Goal: Consume media (video, audio)

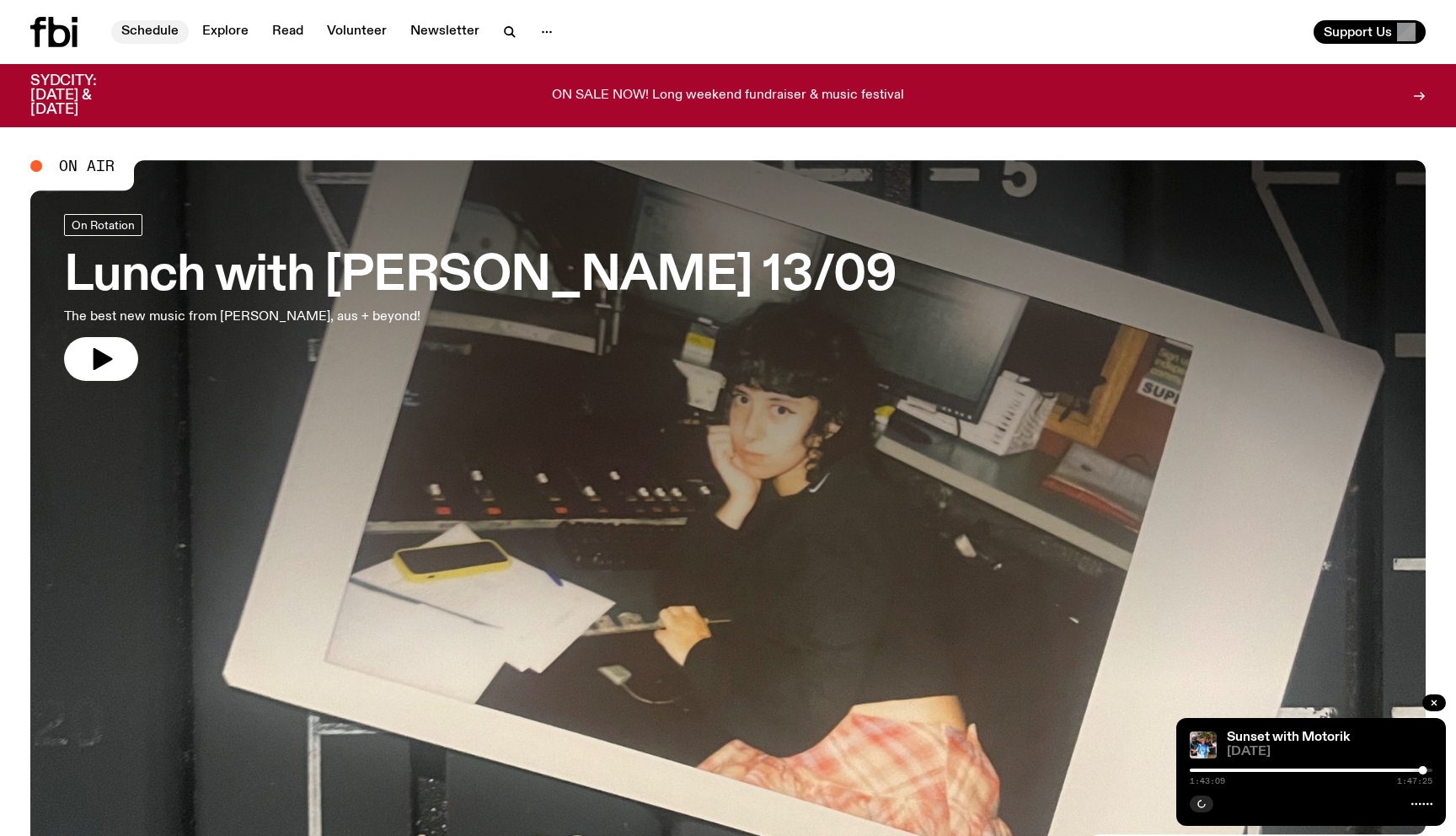
click at [130, 30] on link "Schedule" at bounding box center [150, 31] width 77 height 23
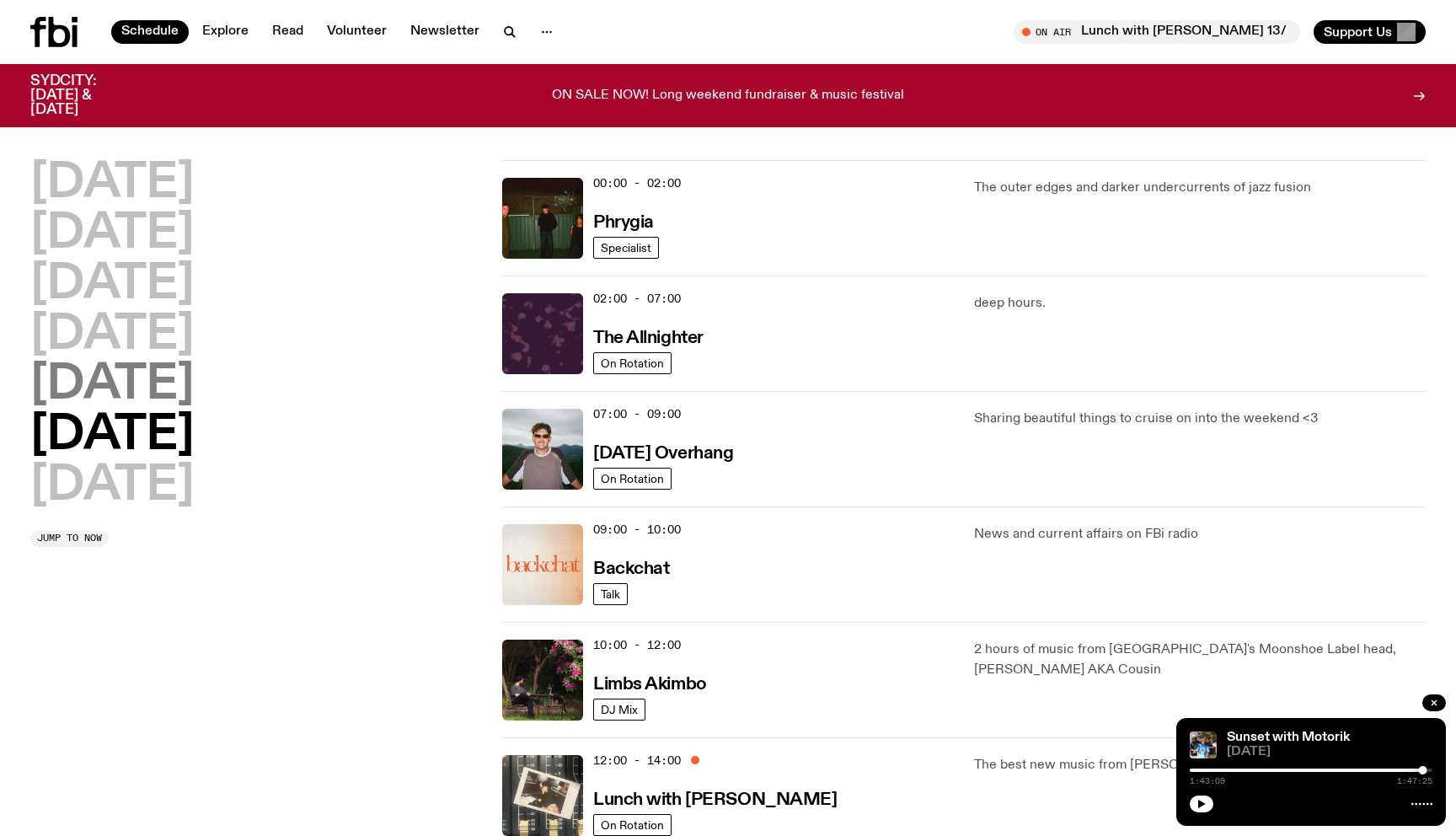
click at [148, 402] on h2 "[DATE]" at bounding box center [112, 385] width 164 height 47
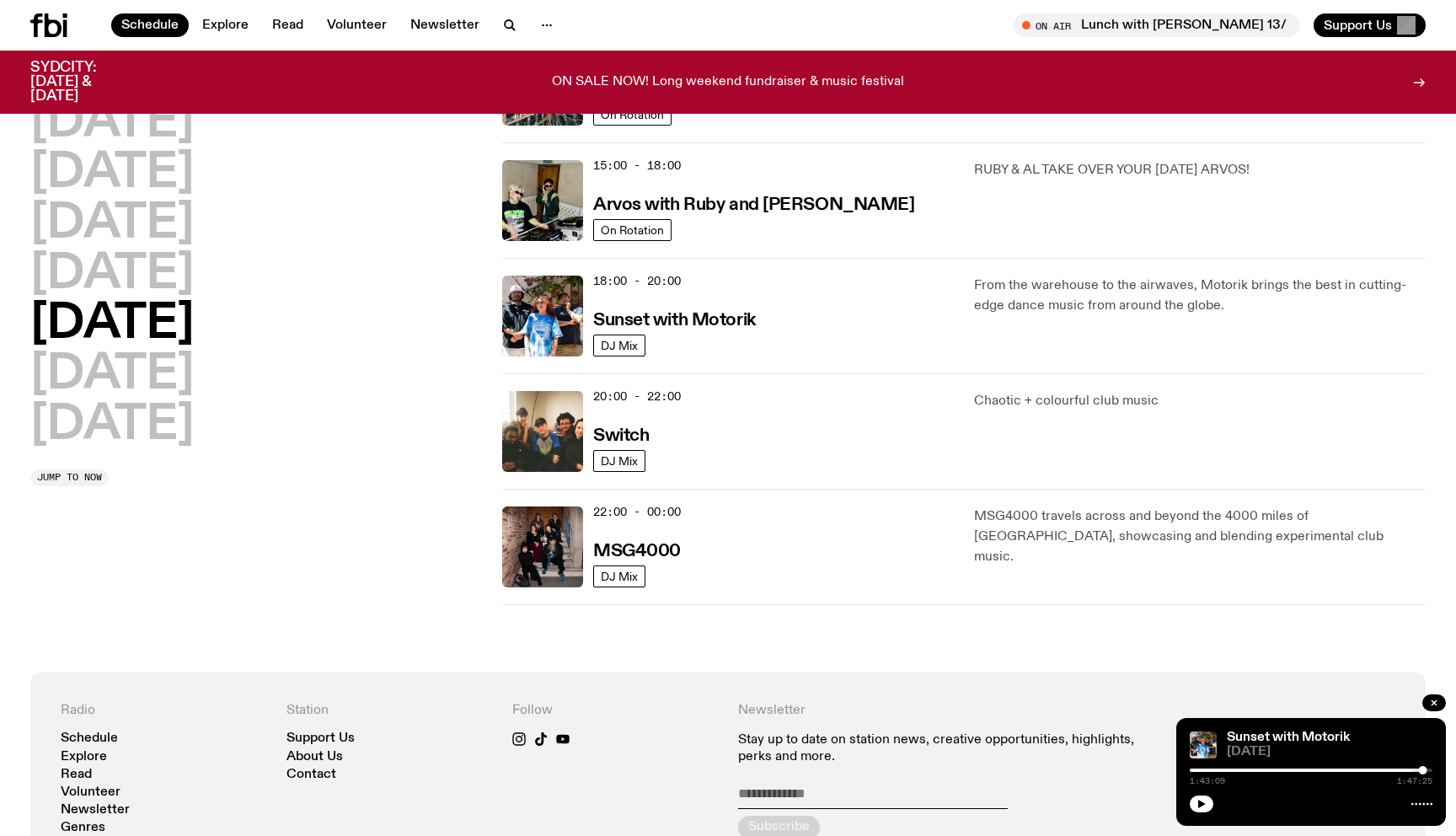
scroll to position [586, 0]
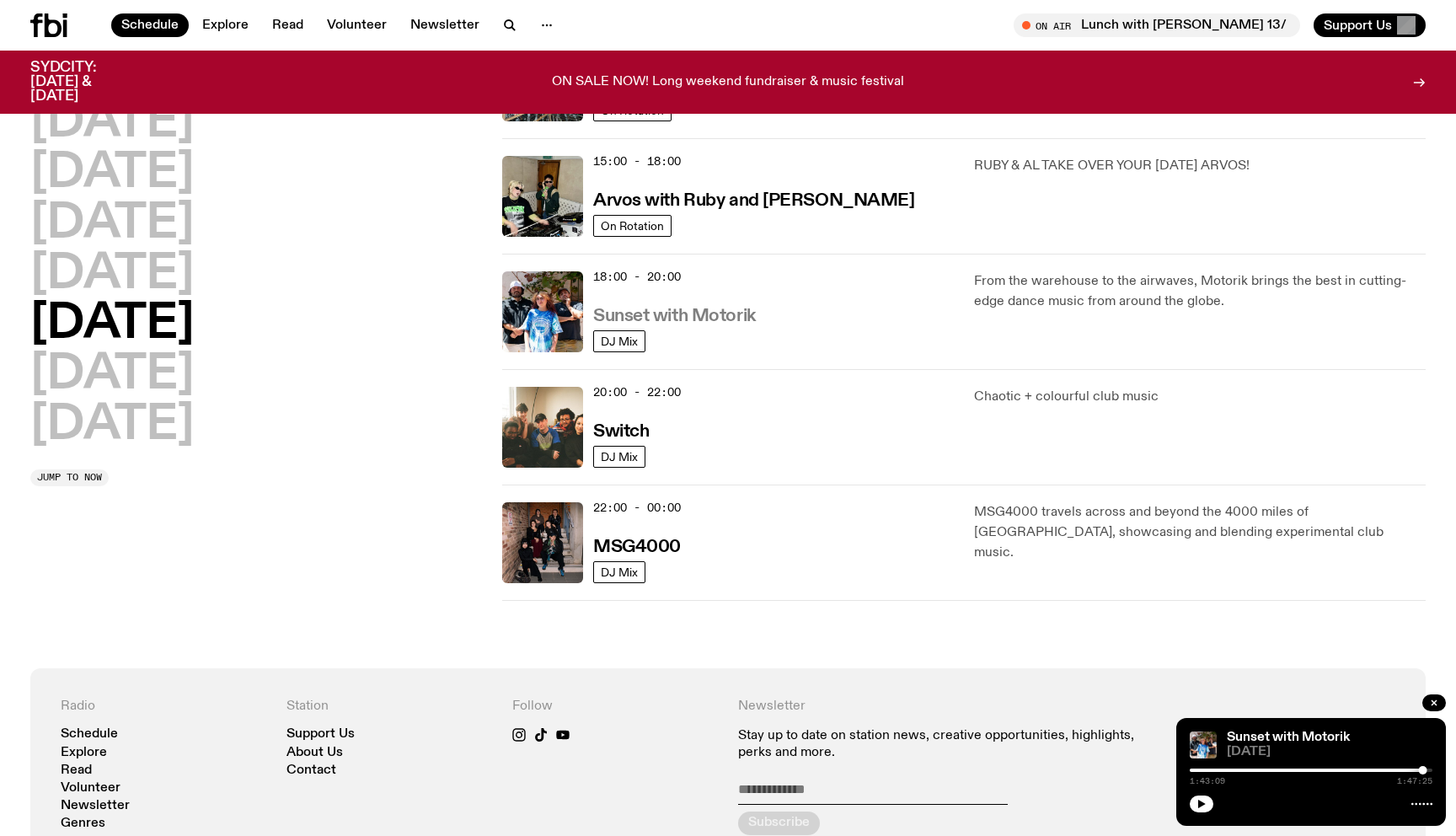
click at [657, 311] on h3 "Sunset with Motorik" at bounding box center [674, 317] width 163 height 18
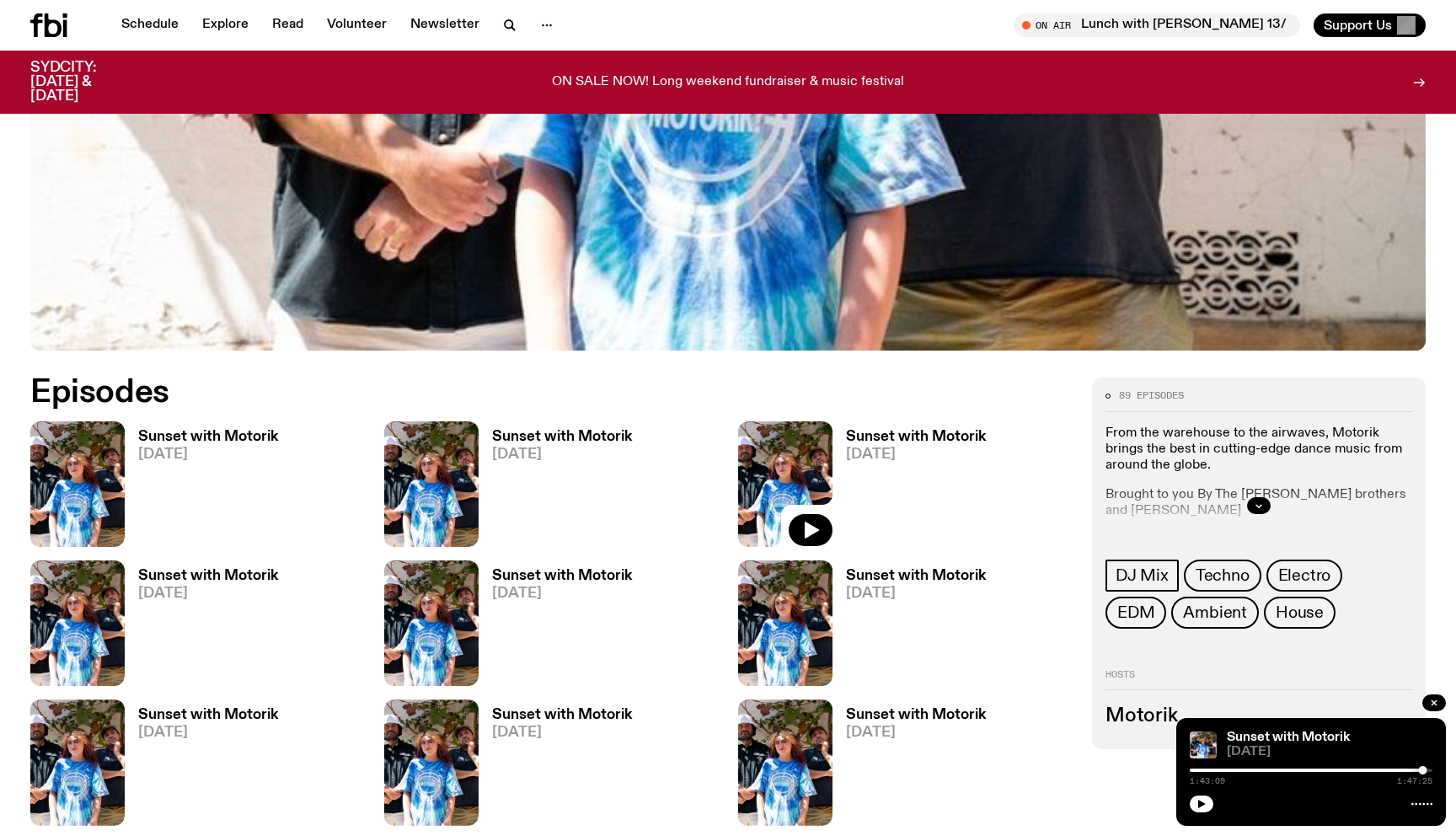
scroll to position [723, 0]
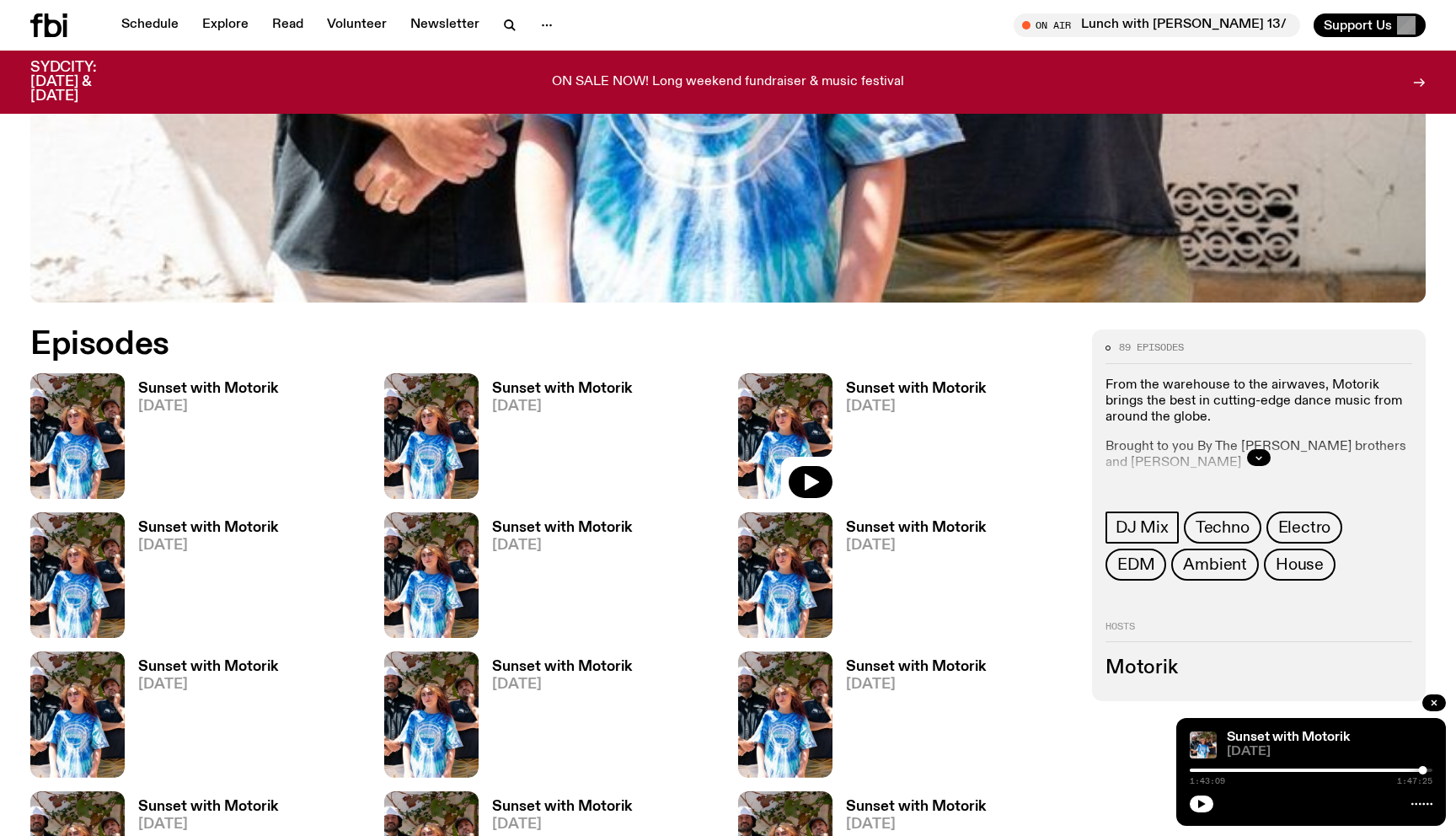
click at [232, 382] on h3 "Sunset with Motorik" at bounding box center [208, 389] width 139 height 14
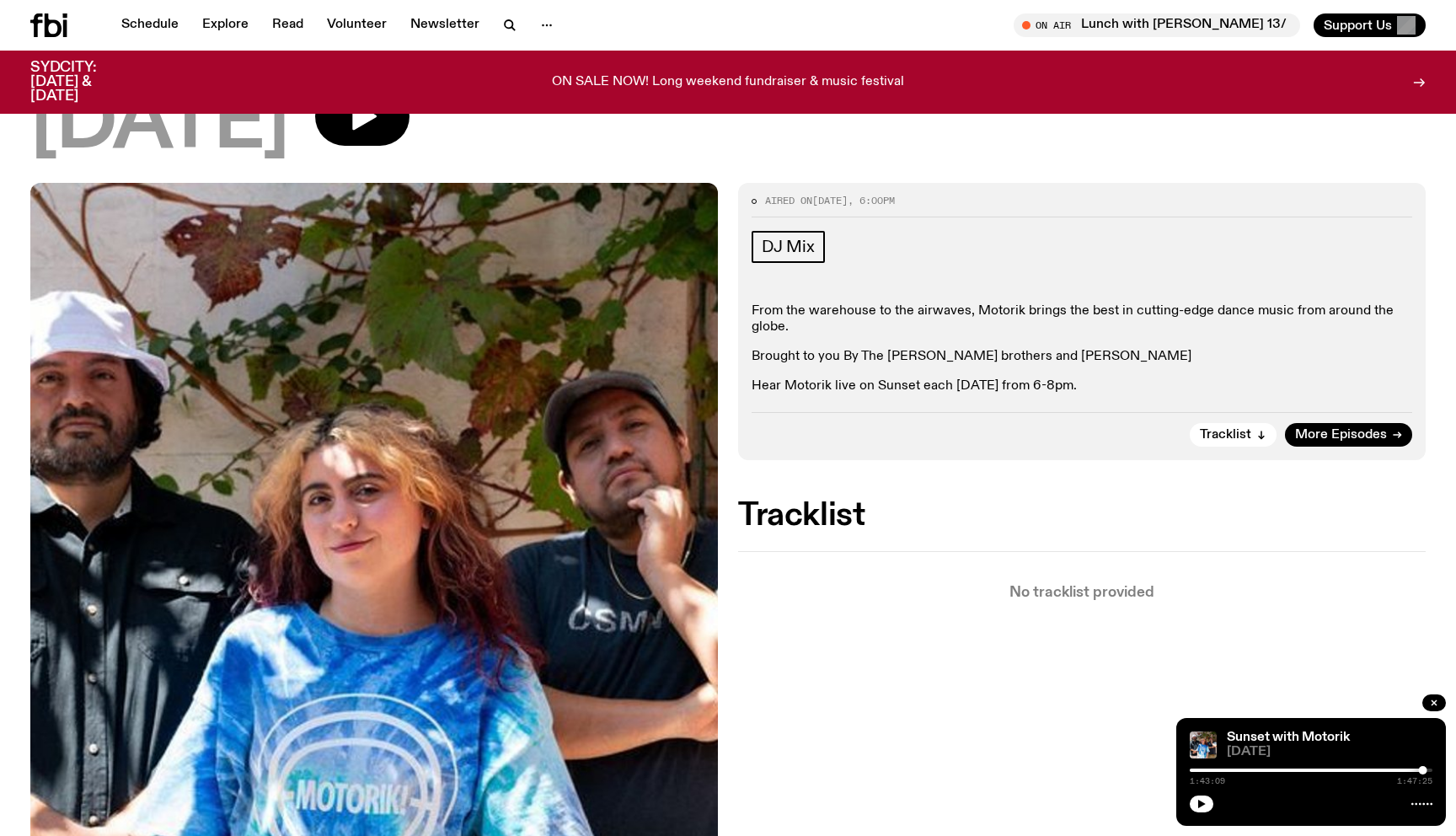
scroll to position [103, 0]
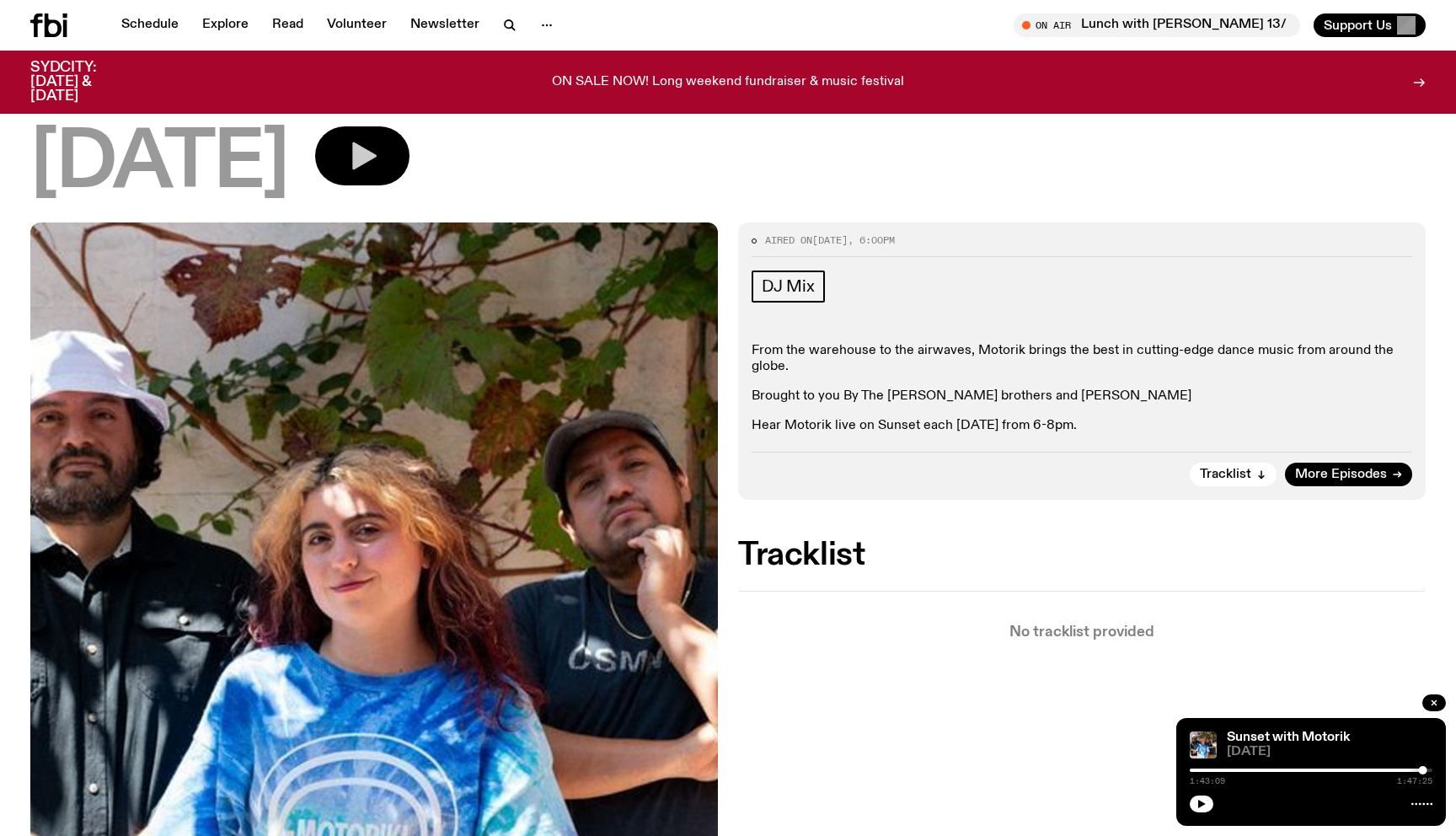
click at [409, 131] on button "button" at bounding box center [362, 156] width 94 height 59
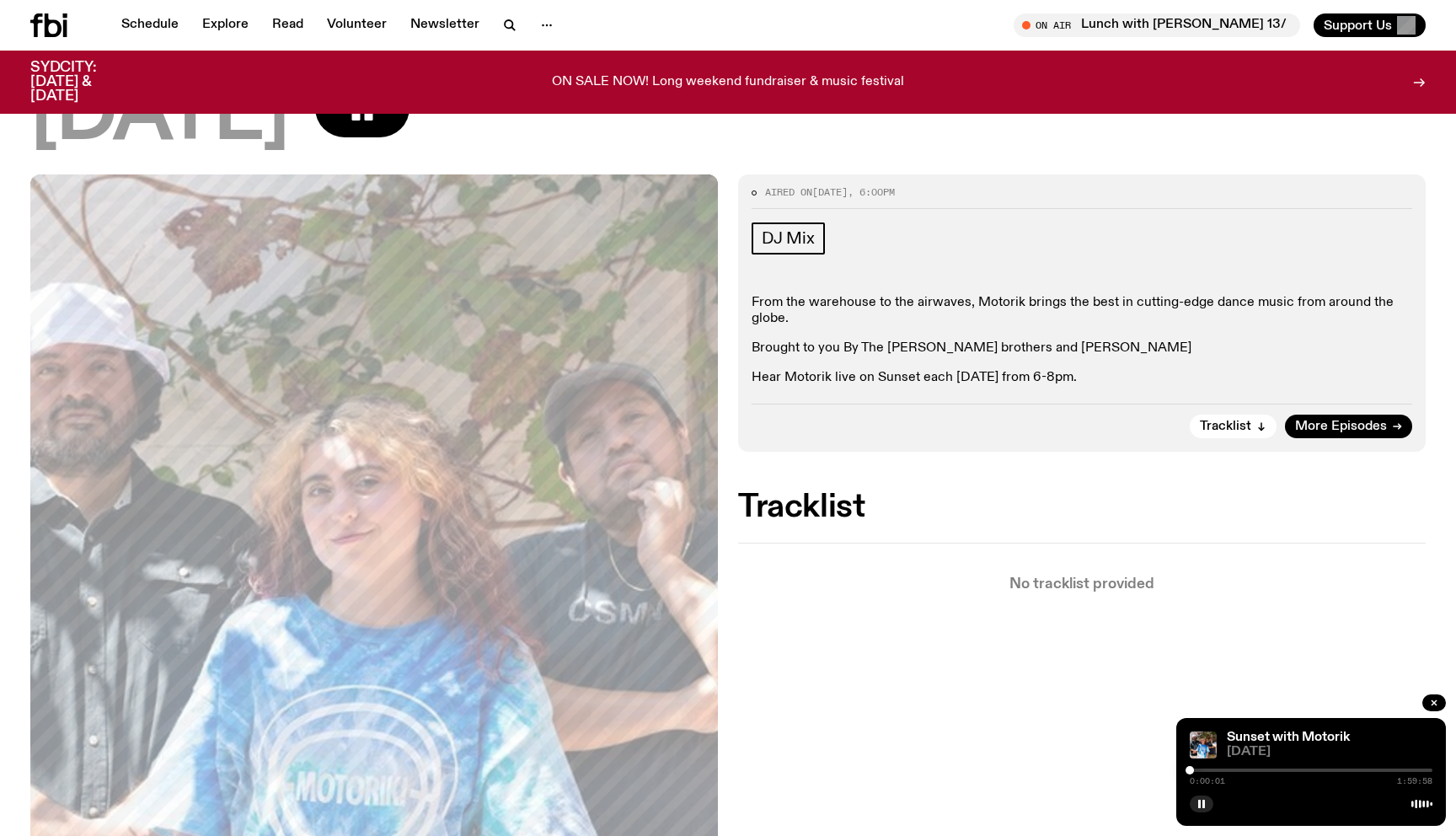
scroll to position [193, 0]
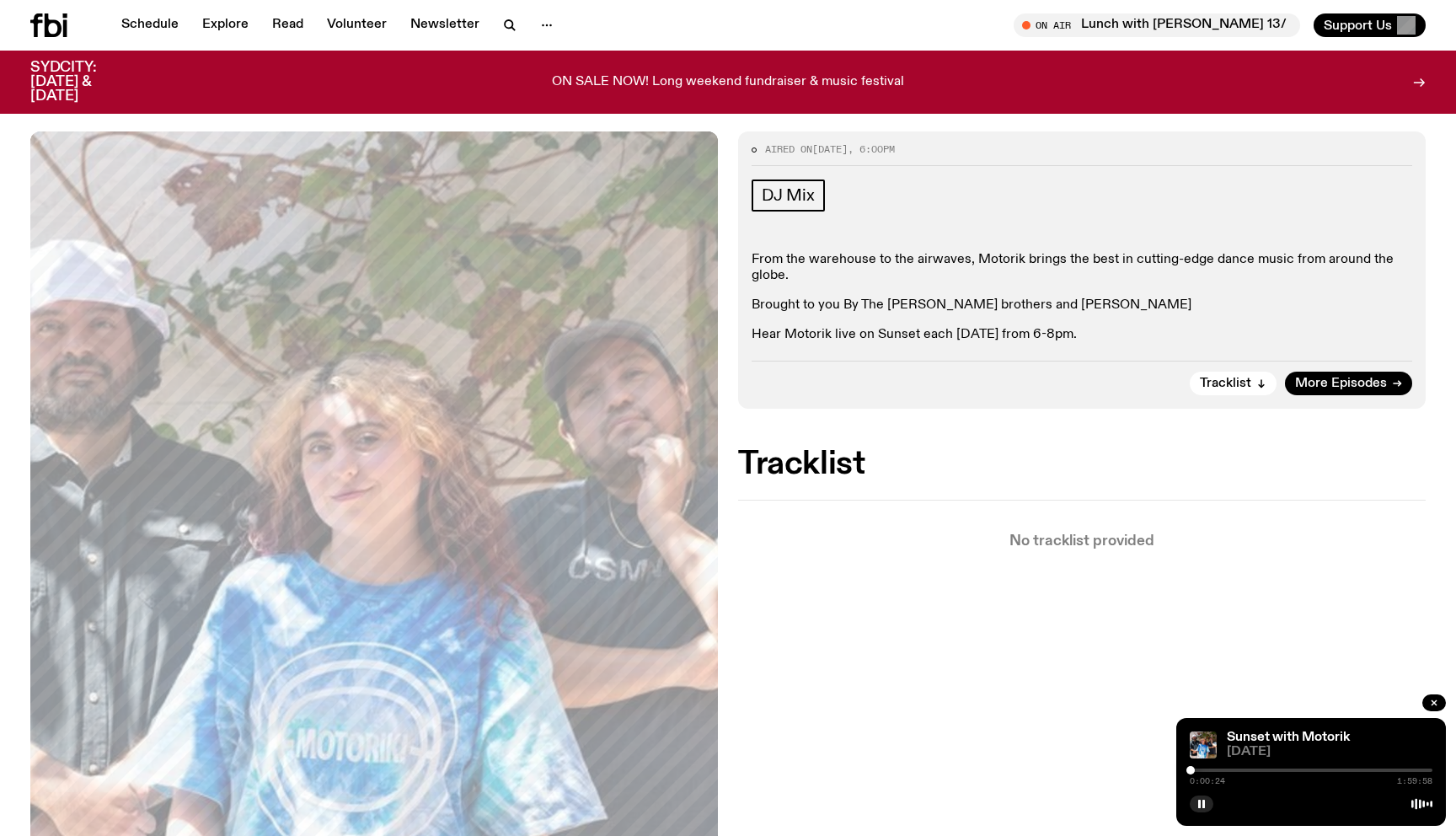
click at [1191, 769] on div at bounding box center [1191, 769] width 8 height 8
click at [1193, 769] on div at bounding box center [1192, 769] width 8 height 8
click at [1197, 769] on div at bounding box center [1193, 769] width 8 height 8
click at [1200, 769] on div at bounding box center [1198, 769] width 8 height 8
click at [1205, 769] on div at bounding box center [1204, 769] width 8 height 8
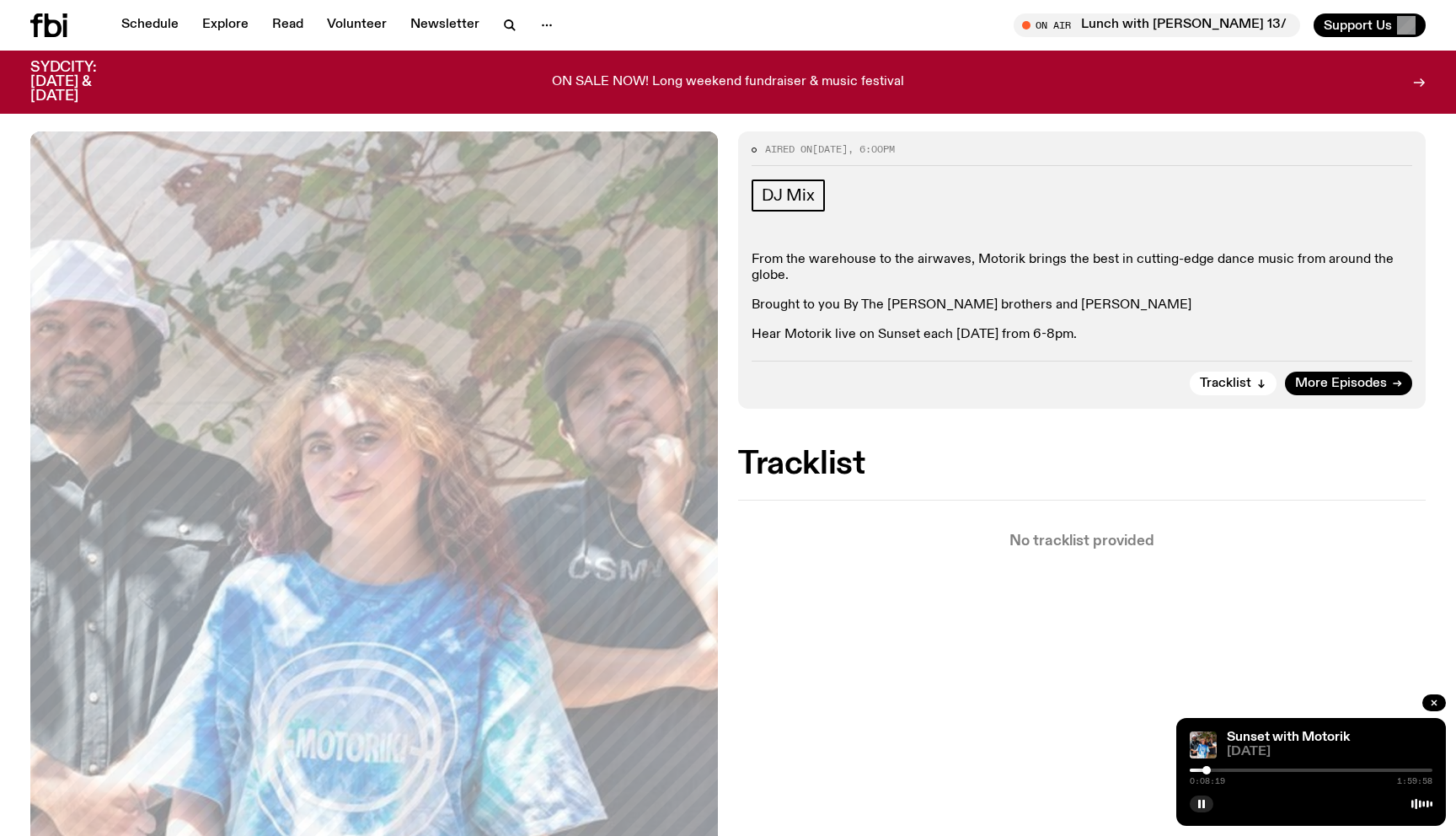
click at [1209, 769] on div at bounding box center [1206, 769] width 8 height 8
click at [1209, 769] on div at bounding box center [1209, 769] width 8 height 8
click at [1207, 769] on div at bounding box center [1207, 769] width 8 height 8
click at [1205, 769] on div at bounding box center [1204, 769] width 8 height 8
click at [1209, 773] on div at bounding box center [1209, 769] width 8 height 8
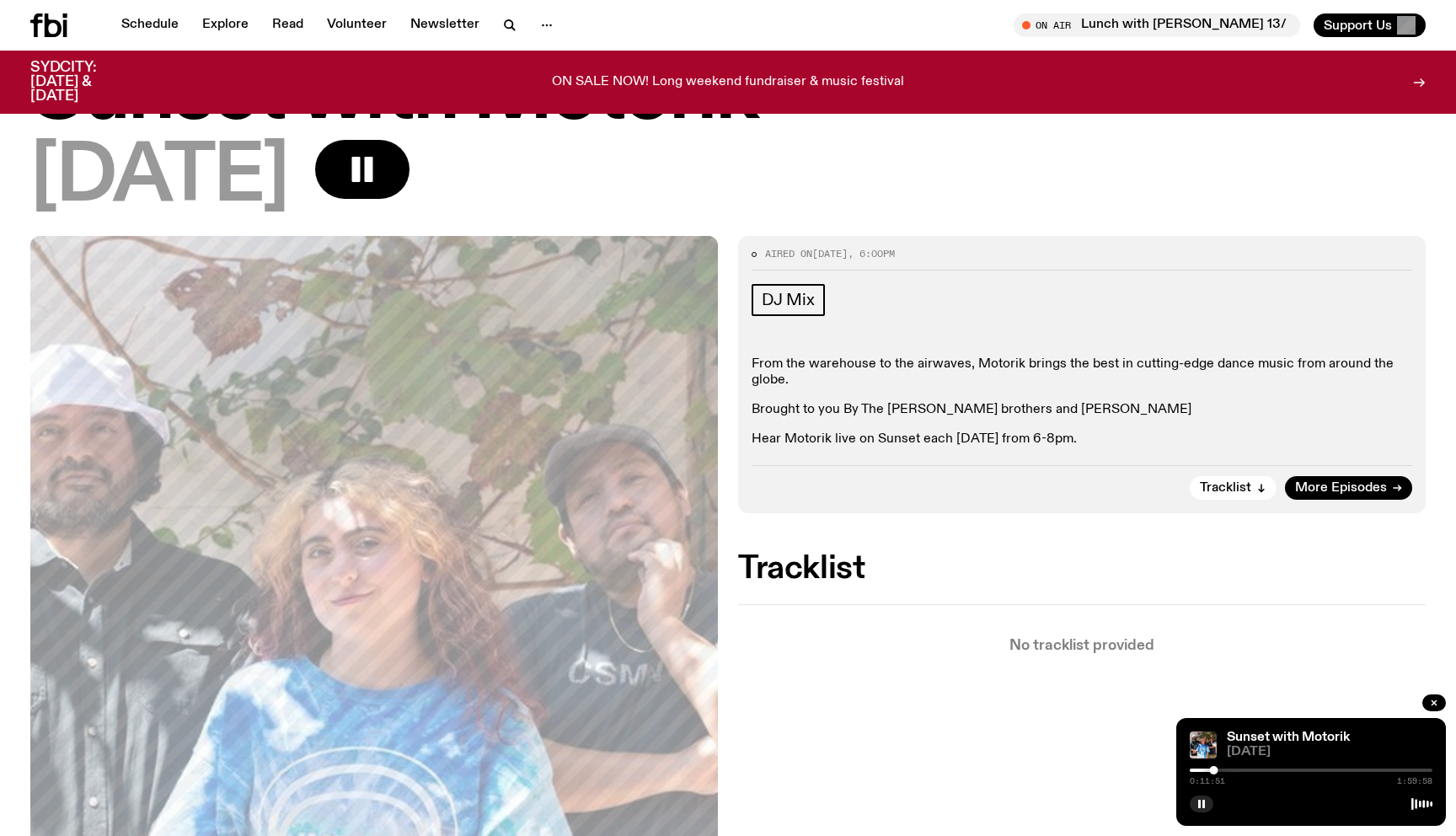
scroll to position [72, 0]
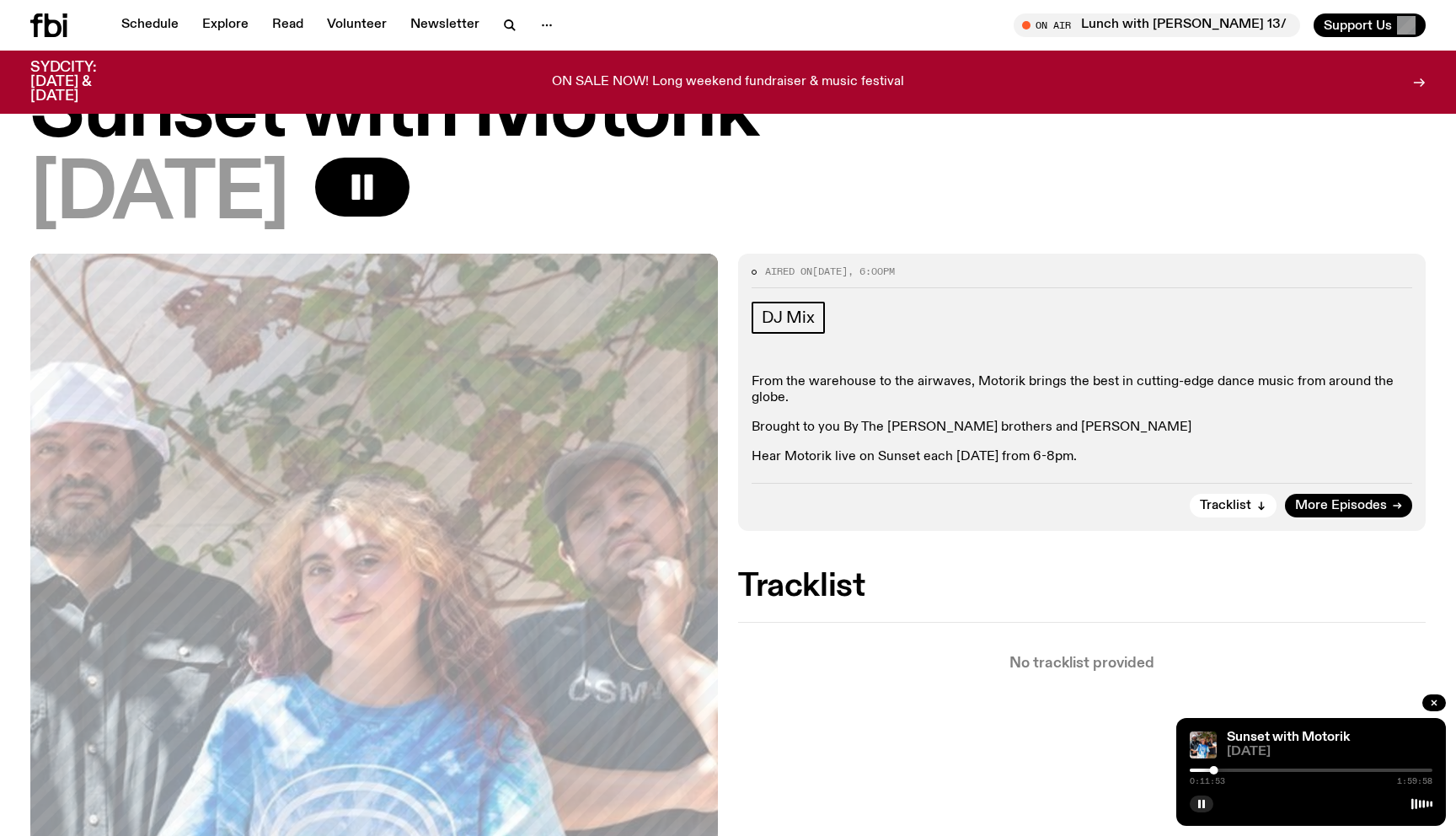
click at [1214, 775] on div "0:11:53 1:59:58" at bounding box center [1311, 775] width 243 height 20
click at [1218, 771] on div at bounding box center [1216, 769] width 8 height 8
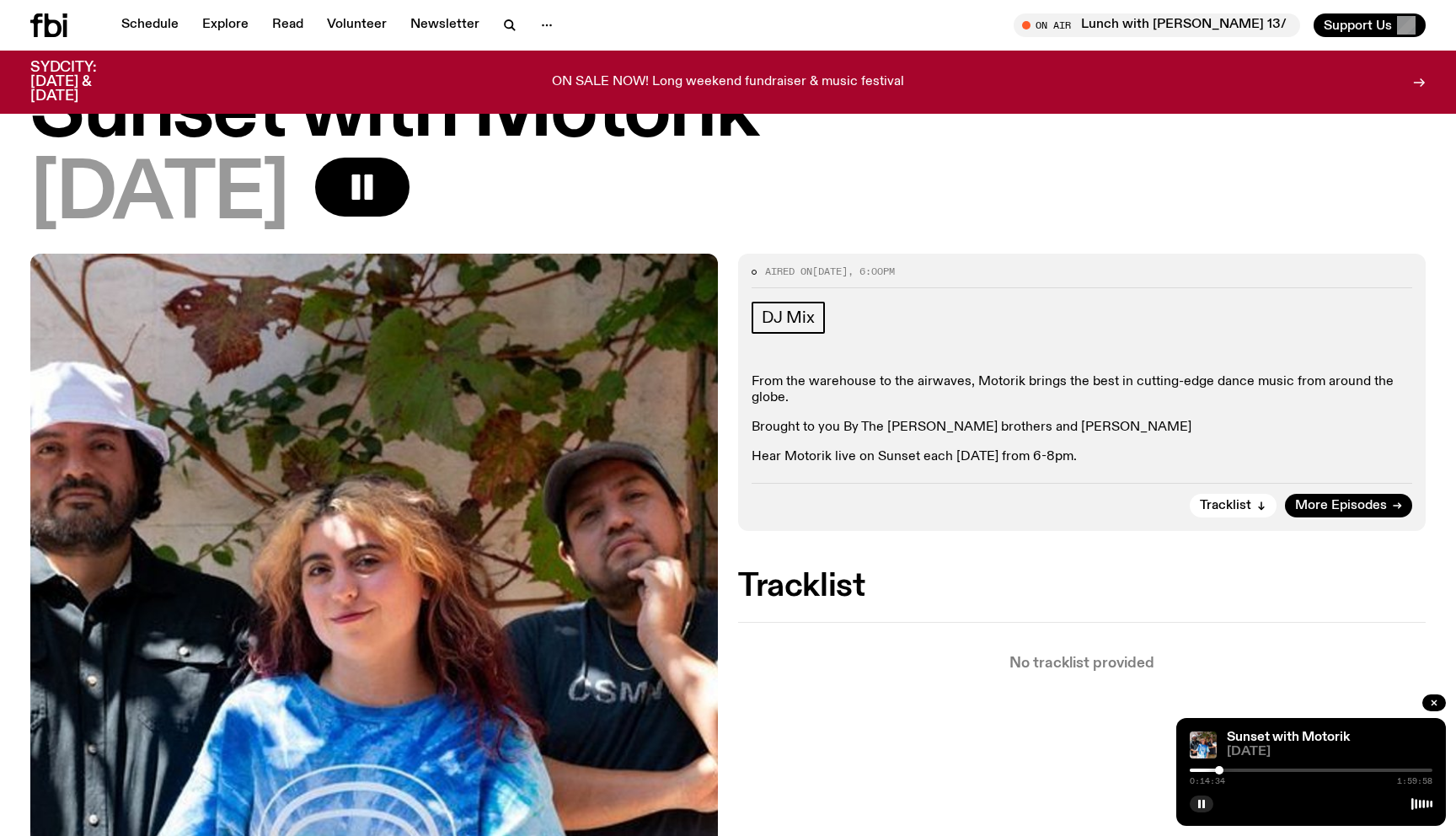
drag, startPoint x: 1219, startPoint y: 770, endPoint x: 1235, endPoint y: 769, distance: 16.0
click at [1224, 770] on div at bounding box center [1218, 769] width 8 height 8
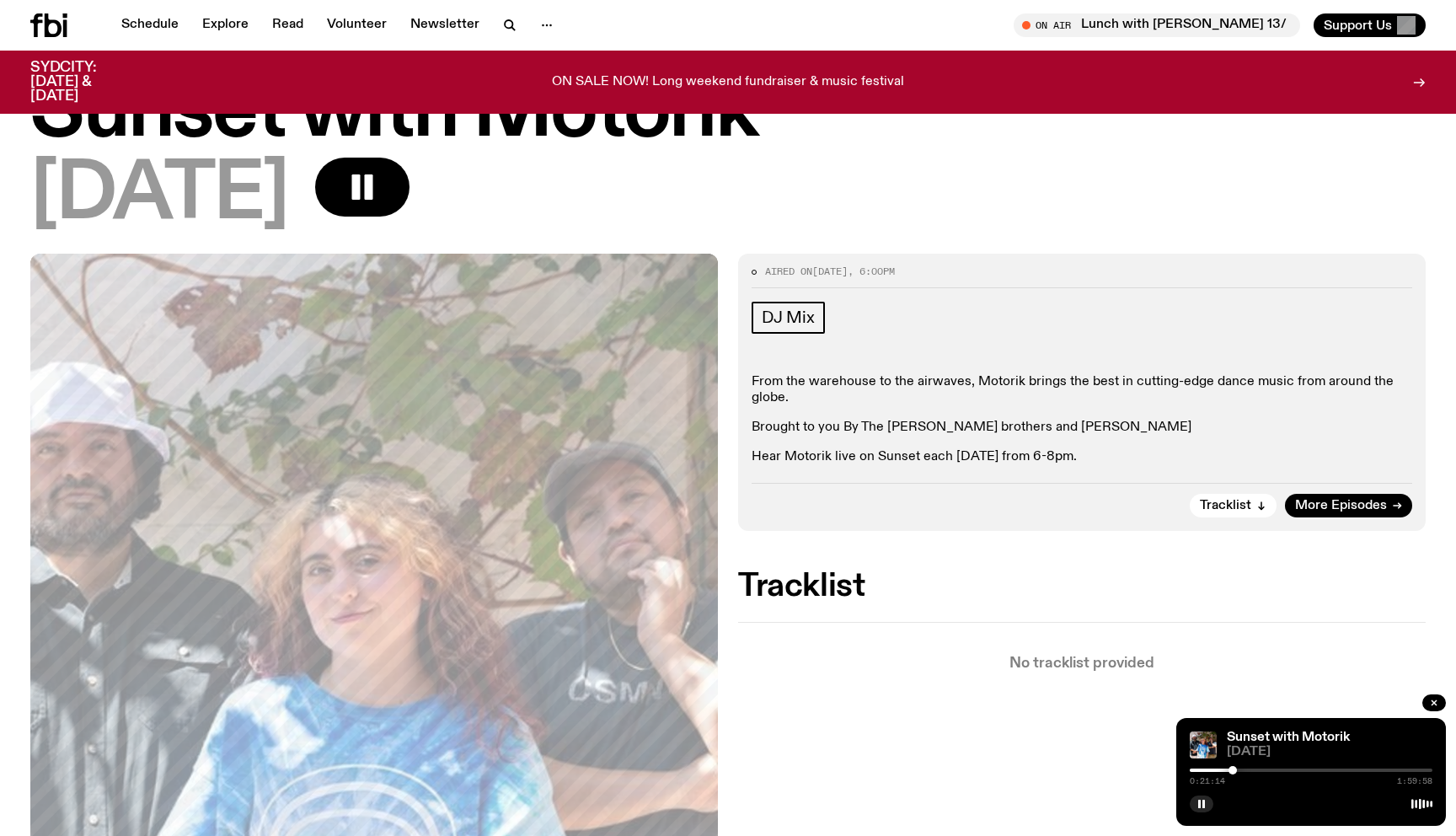
click at [1233, 769] on div at bounding box center [1232, 769] width 8 height 8
click at [1232, 769] on div at bounding box center [1231, 769] width 8 height 8
click at [1230, 769] on div at bounding box center [1230, 769] width 8 height 8
click at [1235, 770] on div at bounding box center [1230, 769] width 8 height 8
click at [1234, 769] on div at bounding box center [1233, 769] width 8 height 8
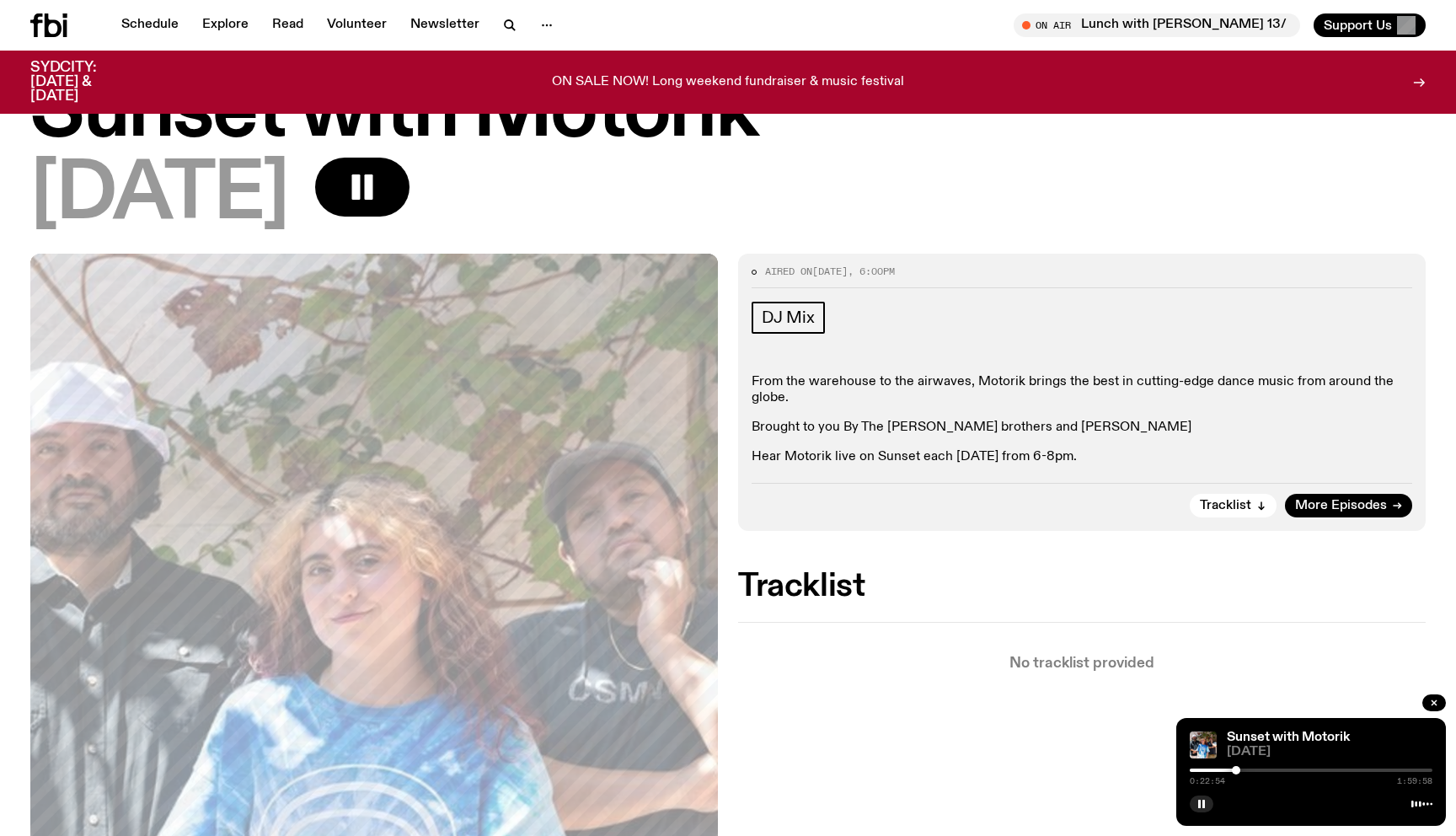
click at [1237, 770] on div at bounding box center [1236, 769] width 8 height 8
click at [1240, 770] on div at bounding box center [1238, 769] width 8 height 8
click at [1242, 770] on div at bounding box center [1242, 769] width 8 height 8
click at [1245, 770] on div at bounding box center [1244, 769] width 8 height 8
click at [1248, 773] on div at bounding box center [1246, 769] width 8 height 8
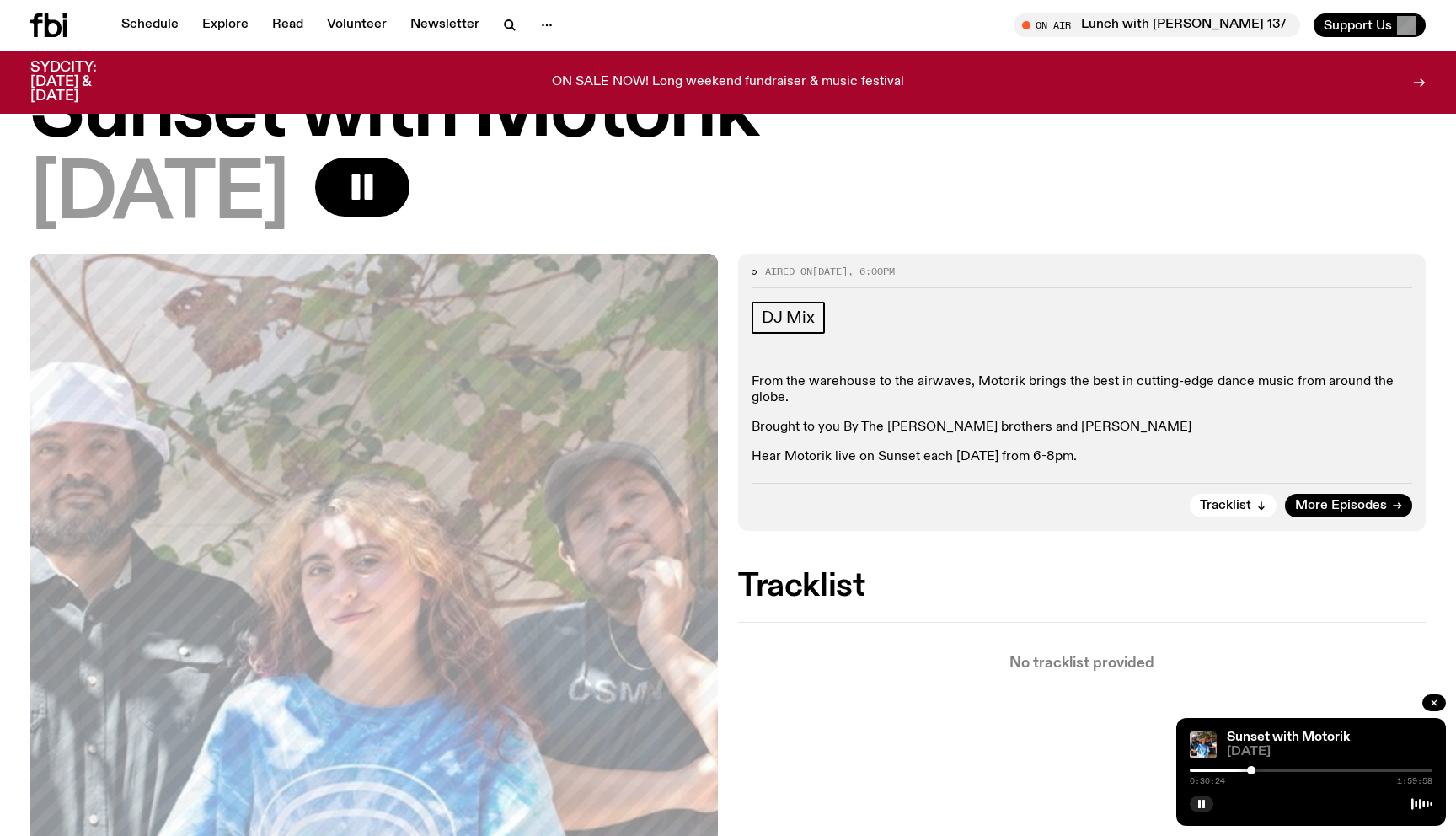
click at [1251, 770] on div at bounding box center [1251, 769] width 8 height 8
click at [1254, 770] on div at bounding box center [1254, 769] width 8 height 8
click at [1258, 771] on div at bounding box center [1257, 769] width 8 height 8
click at [1263, 771] on div at bounding box center [1260, 769] width 8 height 8
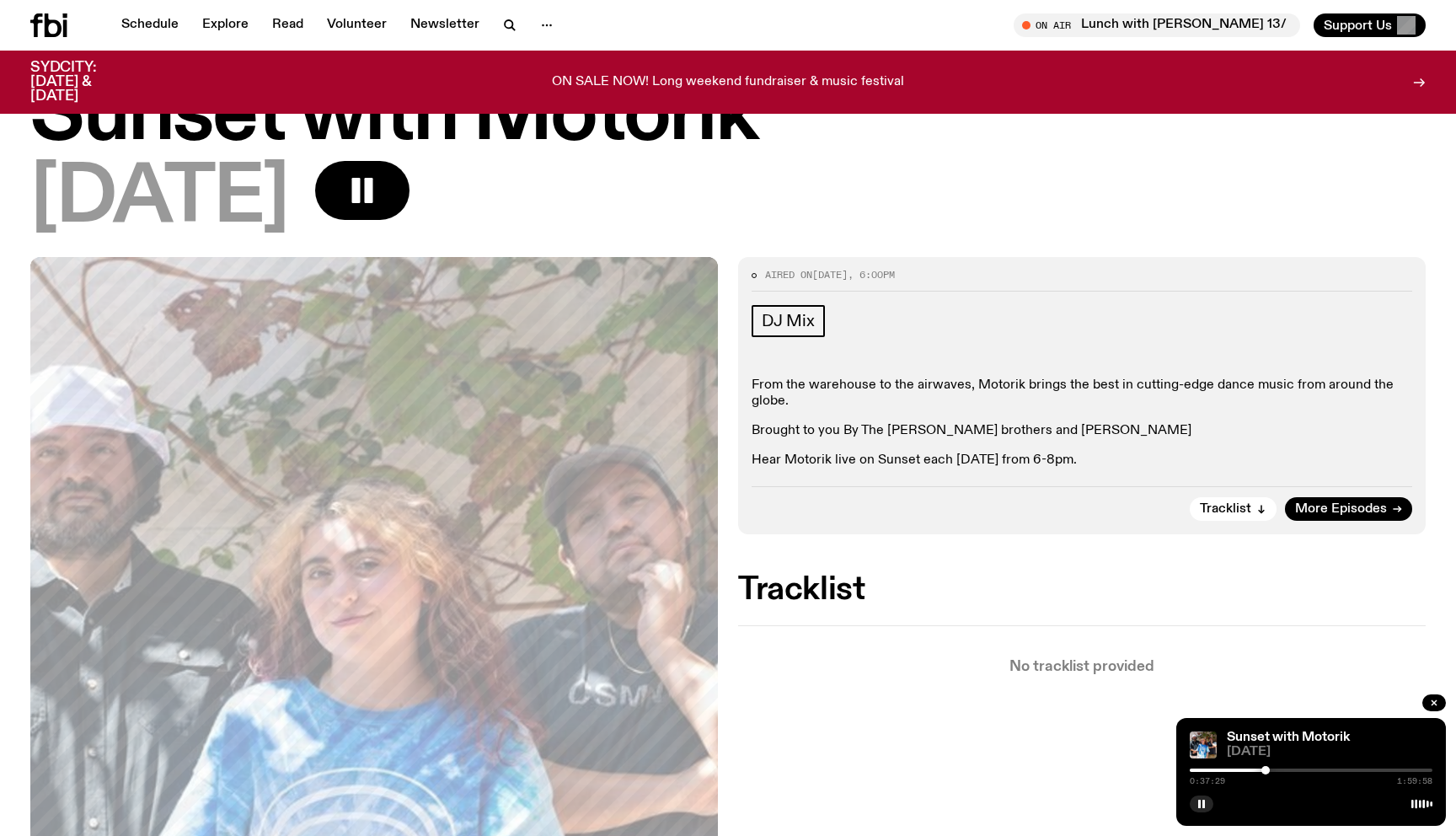
click at [1266, 771] on div at bounding box center [1265, 769] width 8 height 8
click at [1268, 771] on div at bounding box center [1268, 769] width 8 height 8
click at [1269, 771] on div at bounding box center [1269, 769] width 8 height 8
click at [1270, 771] on div at bounding box center [1270, 769] width 8 height 8
click at [1272, 771] on div at bounding box center [1272, 769] width 8 height 8
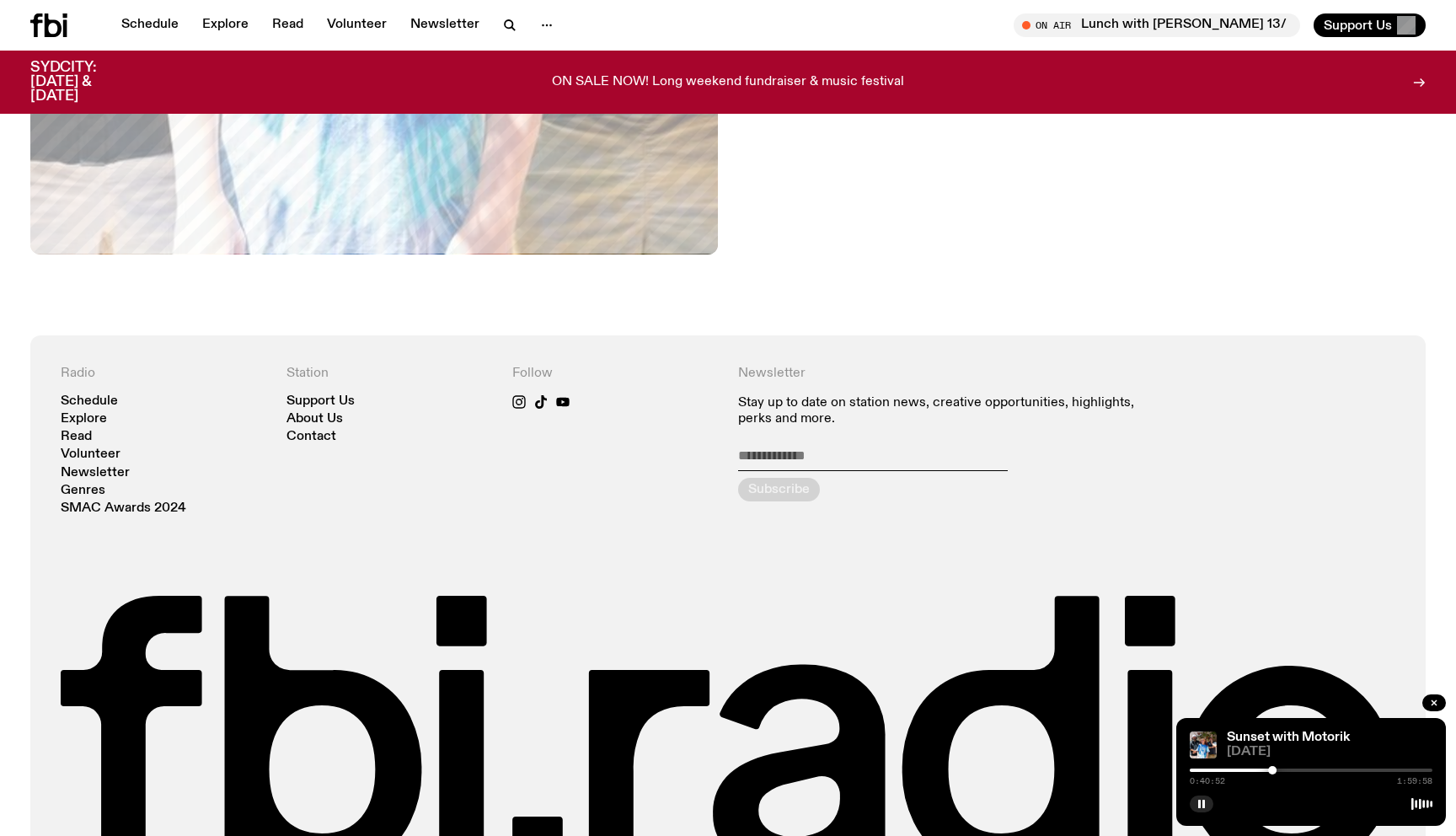
scroll to position [1136, 0]
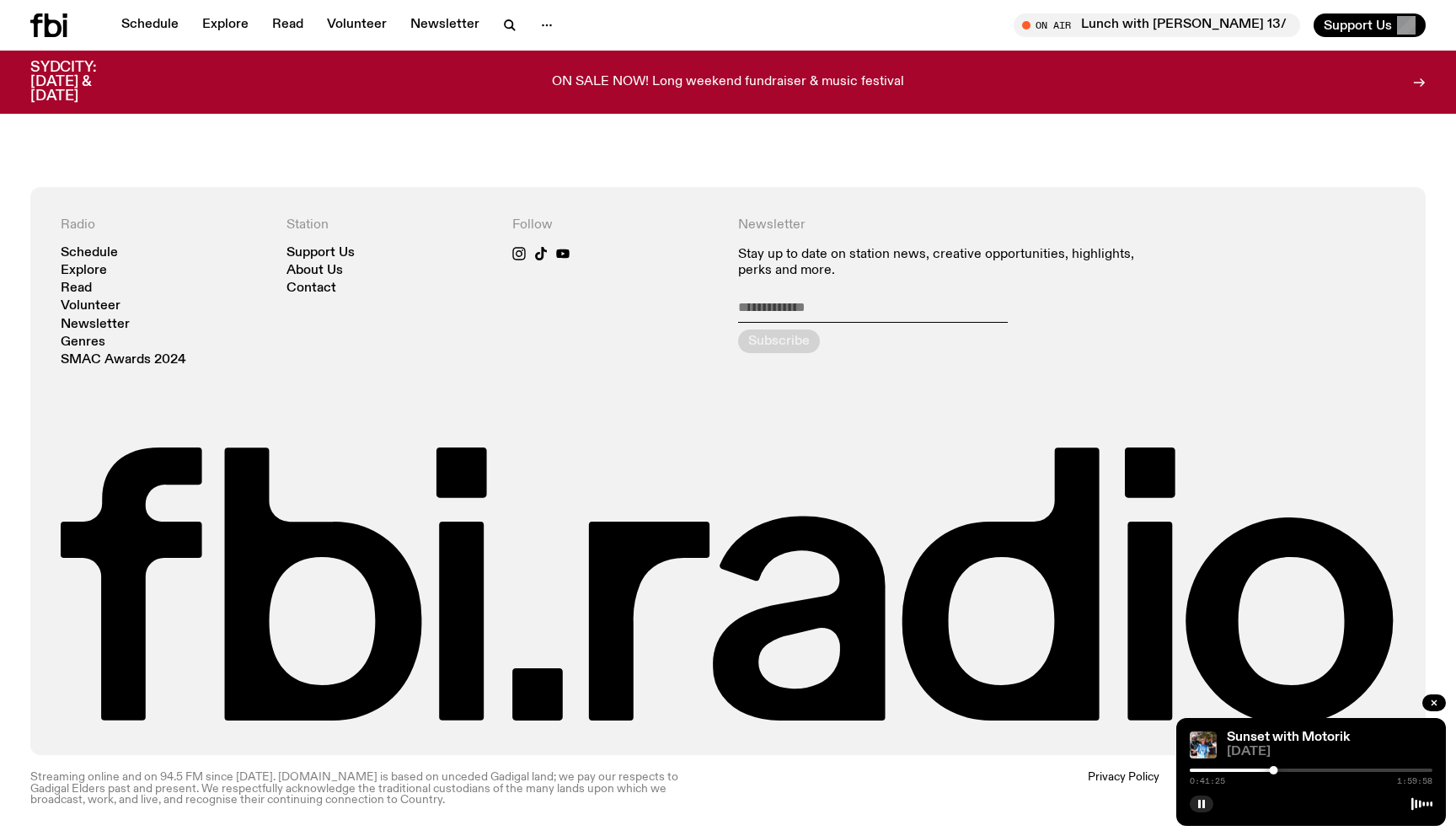
click at [1200, 792] on div at bounding box center [1311, 802] width 243 height 20
click at [1200, 799] on icon "button" at bounding box center [1201, 804] width 10 height 10
